Goal: Task Accomplishment & Management: Use online tool/utility

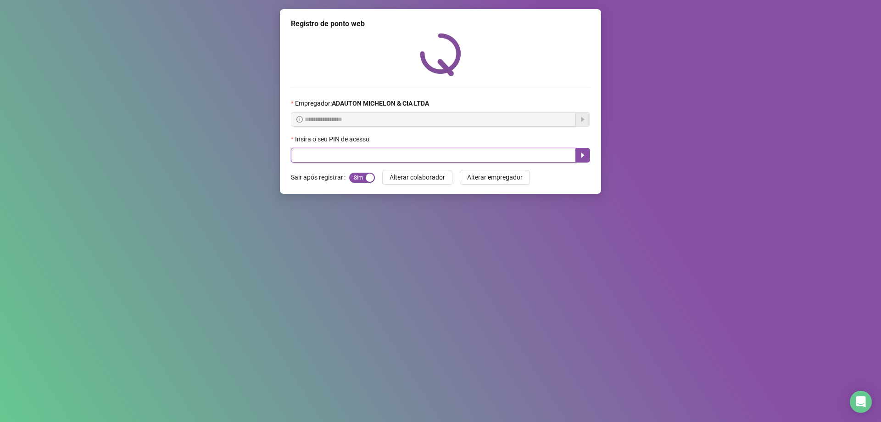
click at [299, 159] on input "text" at bounding box center [433, 155] width 285 height 15
type input "*****"
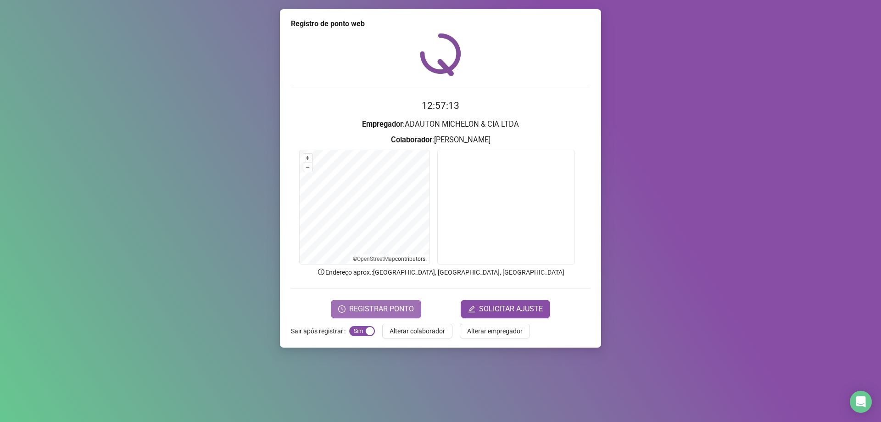
click at [394, 310] on span "REGISTRAR PONTO" at bounding box center [381, 308] width 65 height 11
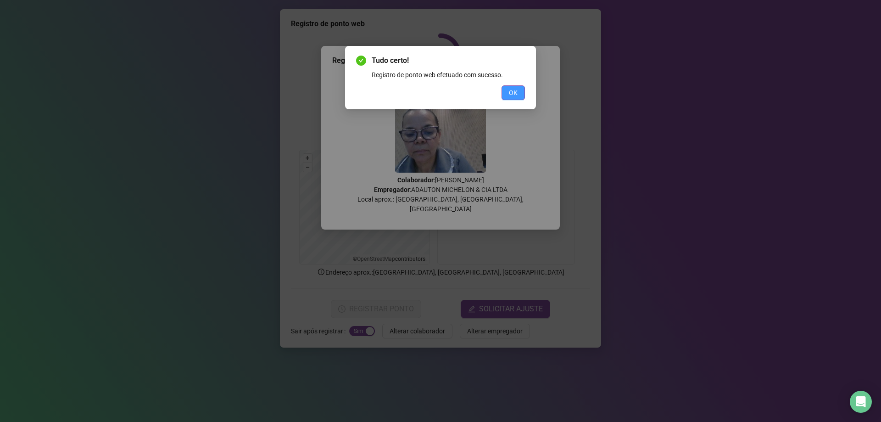
click at [519, 92] on button "OK" at bounding box center [513, 92] width 23 height 15
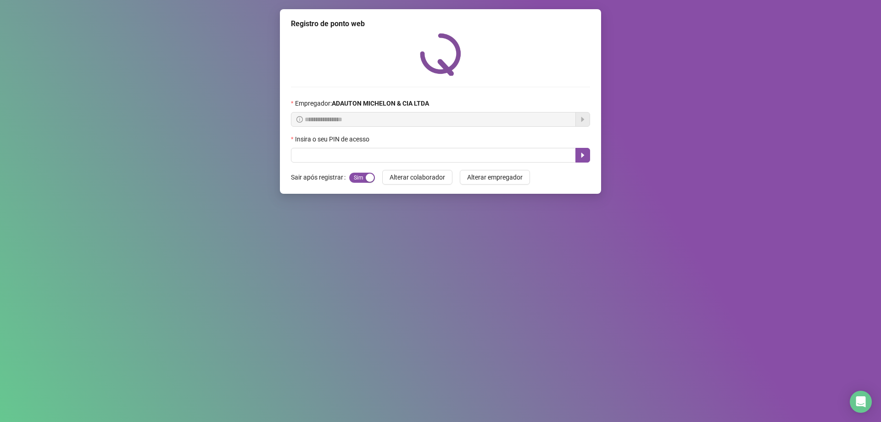
click at [347, 147] on div "Insira o seu PIN de acesso" at bounding box center [440, 141] width 299 height 14
click at [348, 154] on input "text" at bounding box center [433, 155] width 285 height 15
type input "*****"
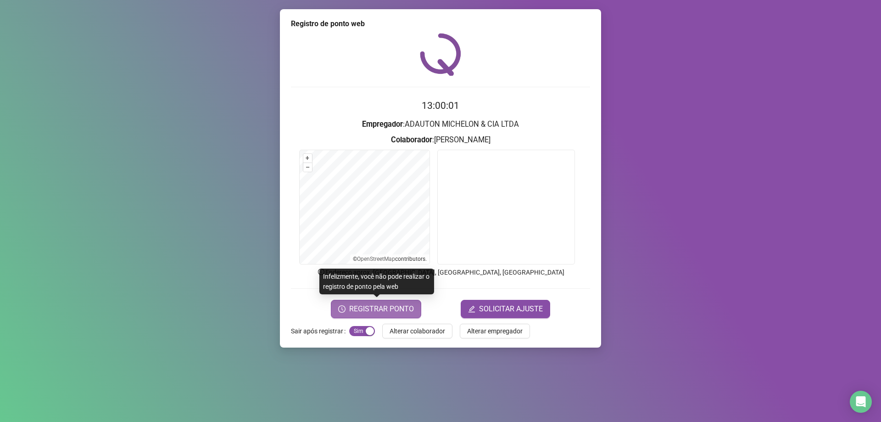
click at [376, 313] on span "REGISTRAR PONTO" at bounding box center [381, 308] width 65 height 11
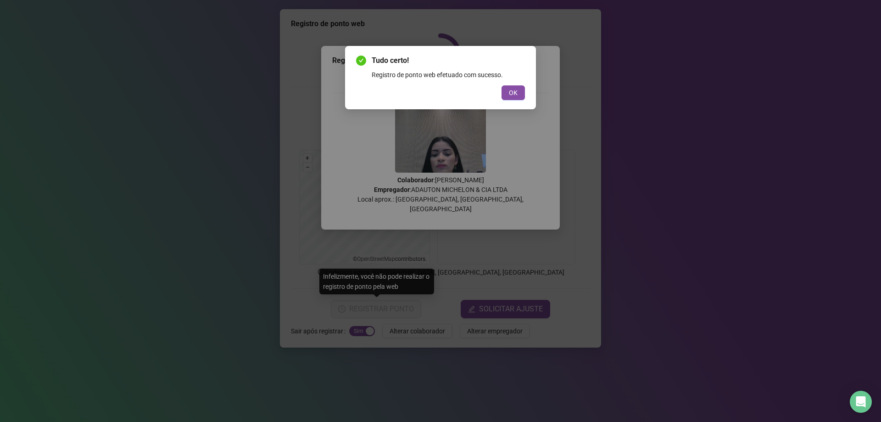
drag, startPoint x: 163, startPoint y: 115, endPoint x: 305, endPoint y: 61, distance: 152.2
click at [164, 112] on div "Tudo certo! Registro de ponto web efetuado com sucesso. OK" at bounding box center [440, 211] width 881 height 422
drag, startPoint x: 517, startPoint y: 96, endPoint x: 472, endPoint y: 412, distance: 318.5
click at [518, 97] on button "OK" at bounding box center [513, 92] width 23 height 15
